Goal: Transaction & Acquisition: Purchase product/service

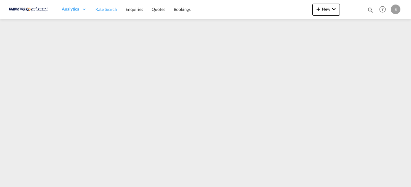
click at [109, 10] on span "Rate Search" at bounding box center [106, 9] width 22 height 5
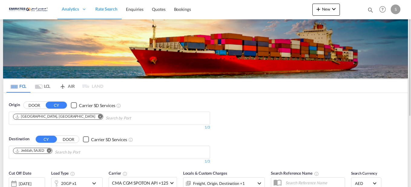
click at [51, 150] on md-icon "Remove" at bounding box center [49, 151] width 5 height 5
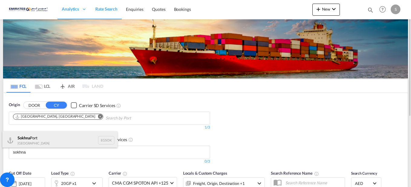
type input "sokhna"
click at [66, 142] on div "Sokhna [GEOGRAPHIC_DATA] [GEOGRAPHIC_DATA]" at bounding box center [59, 141] width 115 height 18
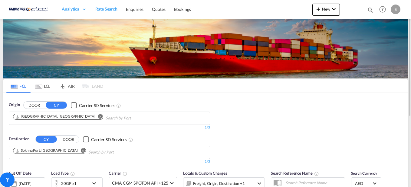
scroll to position [60, 0]
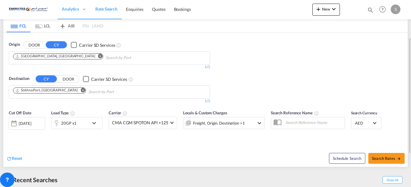
click at [93, 124] on md-icon "icon-chevron-down" at bounding box center [95, 123] width 10 height 7
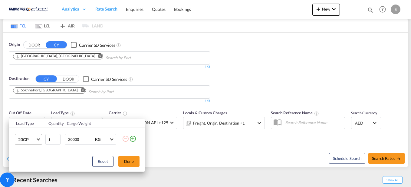
click at [40, 138] on md-select-value "20GP" at bounding box center [30, 140] width 24 height 10
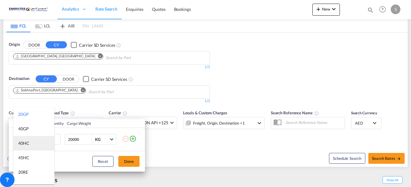
click at [26, 143] on div "40HC" at bounding box center [23, 144] width 11 height 6
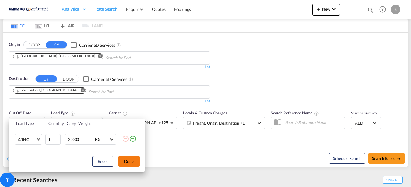
click at [128, 162] on button "Done" at bounding box center [128, 161] width 21 height 11
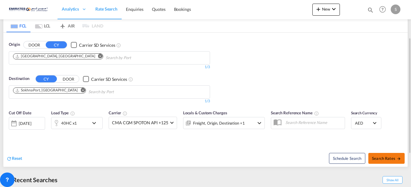
click at [398, 160] on md-icon "icon-arrow-right" at bounding box center [398, 159] width 4 height 4
type input "AEJEA to EGSOK / [DATE]"
